Goal: Task Accomplishment & Management: Use online tool/utility

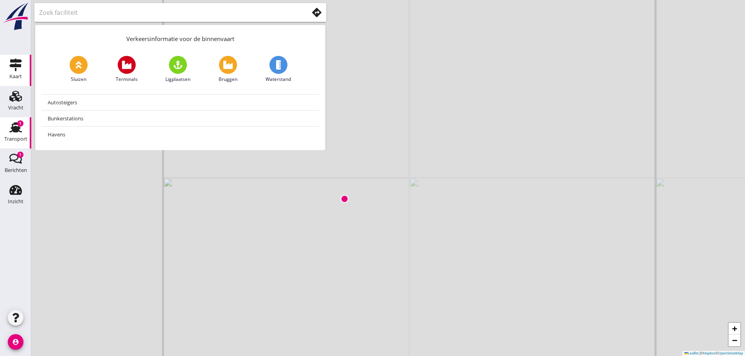
click at [13, 126] on use at bounding box center [15, 127] width 13 height 10
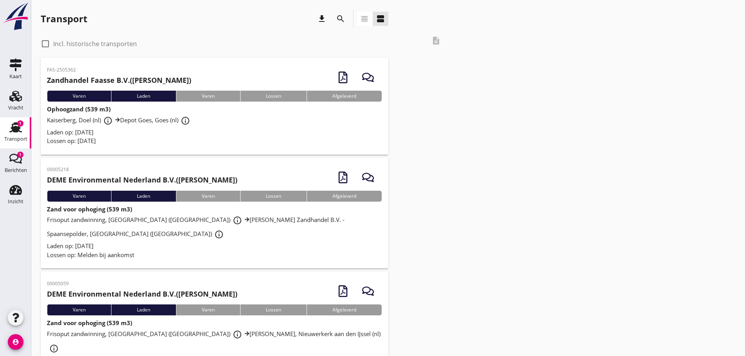
drag, startPoint x: 76, startPoint y: 122, endPoint x: 80, endPoint y: 130, distance: 8.8
click at [76, 123] on span "Kaiserberg, Doel (nl) info_outline Depot Goes, Goes (nl) info_outline" at bounding box center [120, 120] width 146 height 8
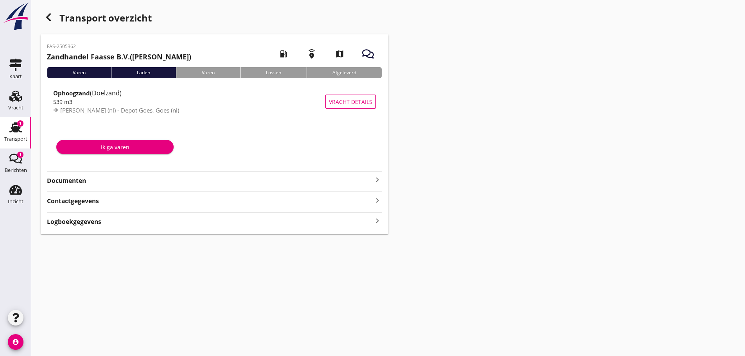
click at [78, 178] on strong "Documenten" at bounding box center [210, 180] width 326 height 9
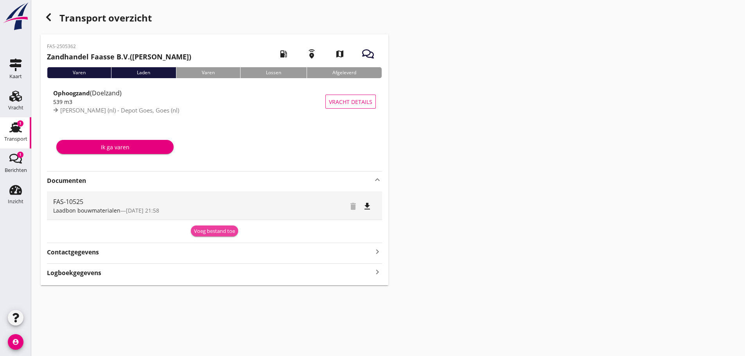
click at [222, 228] on div "Voeg bestand toe" at bounding box center [214, 232] width 41 height 8
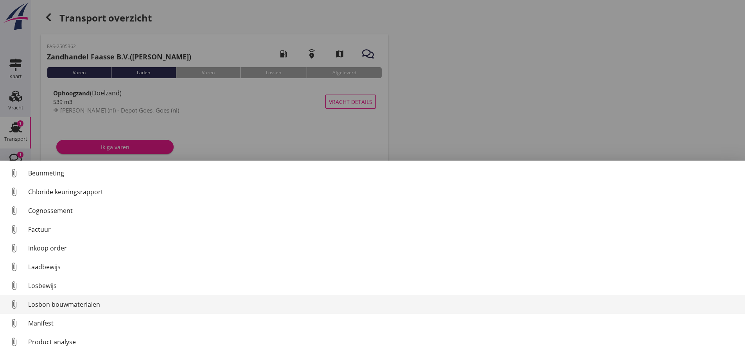
click at [66, 305] on div "Losbon bouwmaterialen" at bounding box center [383, 304] width 711 height 9
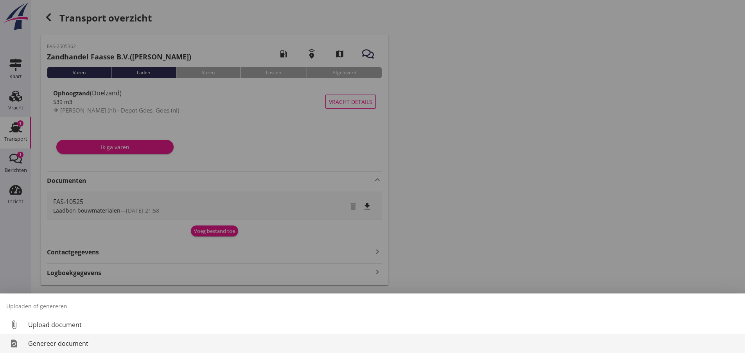
click at [74, 345] on div "Genereer document" at bounding box center [383, 343] width 711 height 9
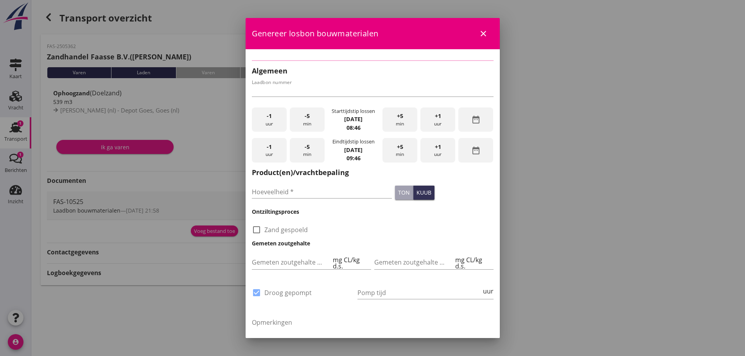
type input "FAS-10525"
checkbox input "true"
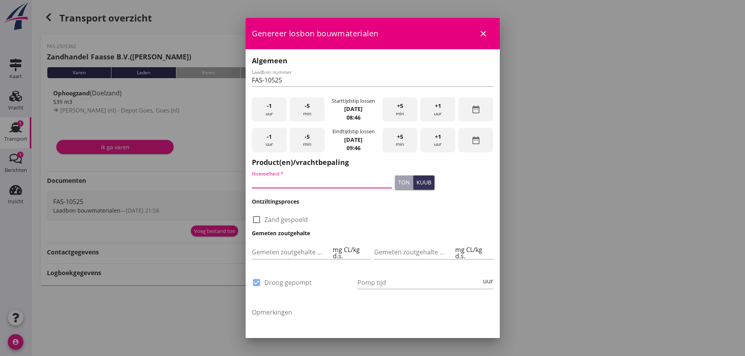
click at [309, 182] on input "Hoeveelheid *" at bounding box center [322, 182] width 140 height 13
type input "515"
click at [378, 219] on div "check_box_outline_blank Zand gespoeld" at bounding box center [373, 219] width 242 height 11
click at [276, 107] on div "-1 uur" at bounding box center [269, 109] width 35 height 25
click at [305, 111] on div "-5 min" at bounding box center [307, 109] width 35 height 25
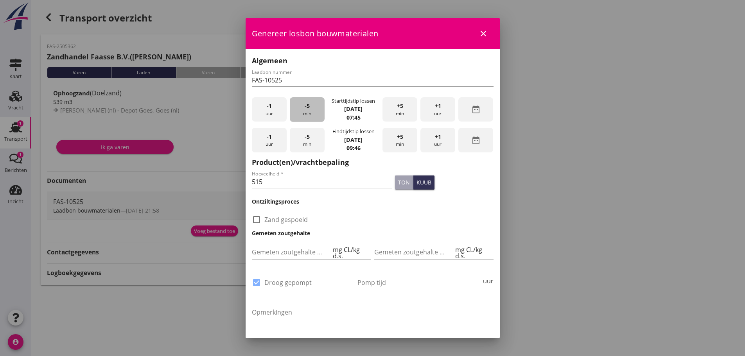
click at [305, 111] on div "-5 min" at bounding box center [307, 109] width 35 height 25
click at [399, 117] on div "+5 min" at bounding box center [400, 109] width 35 height 25
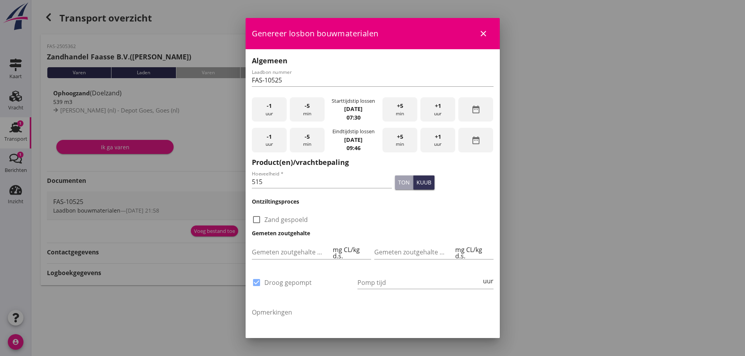
click at [272, 137] on div "-1 uur" at bounding box center [269, 140] width 35 height 25
click at [435, 140] on span "+1" at bounding box center [438, 137] width 6 height 9
click at [275, 138] on div "-1 uur" at bounding box center [269, 140] width 35 height 25
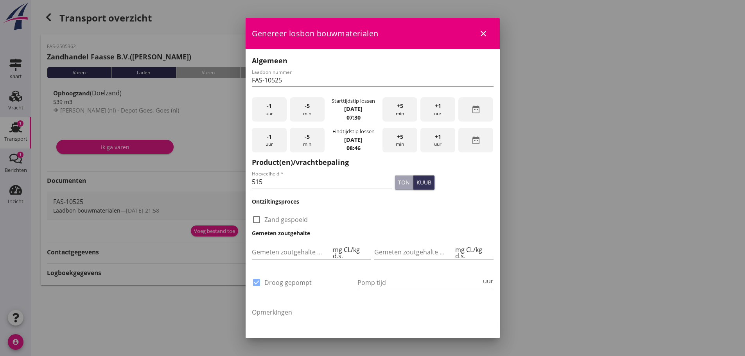
click at [397, 139] on span "+5" at bounding box center [400, 137] width 6 height 9
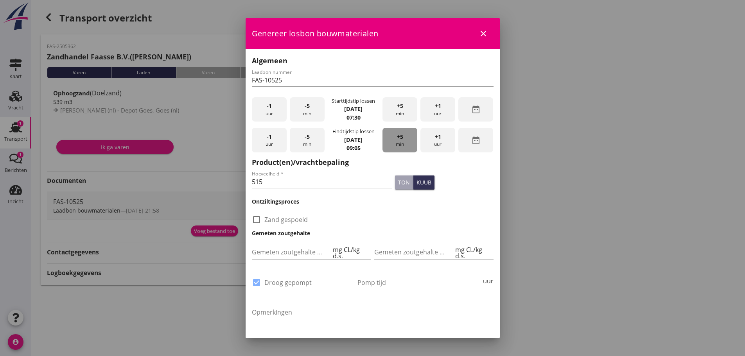
click at [397, 139] on span "+5" at bounding box center [400, 137] width 6 height 9
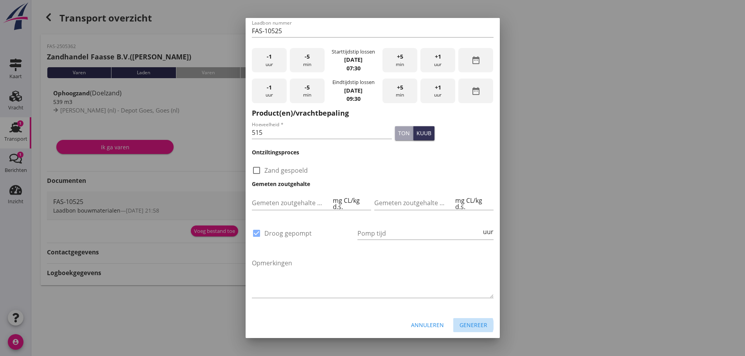
click at [466, 324] on div "Genereer" at bounding box center [474, 325] width 28 height 8
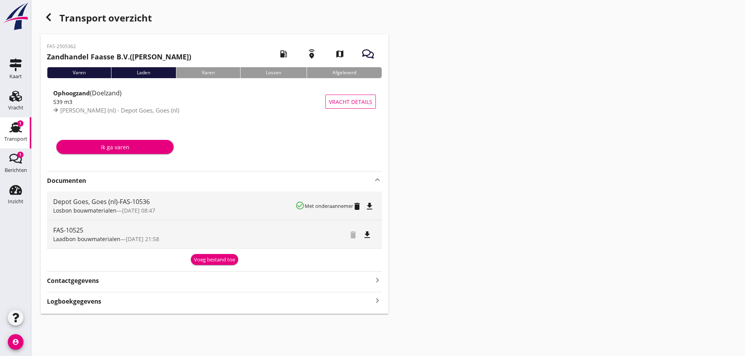
click at [372, 205] on icon "file_download" at bounding box center [369, 206] width 9 height 9
